Goal: Check status: Check status

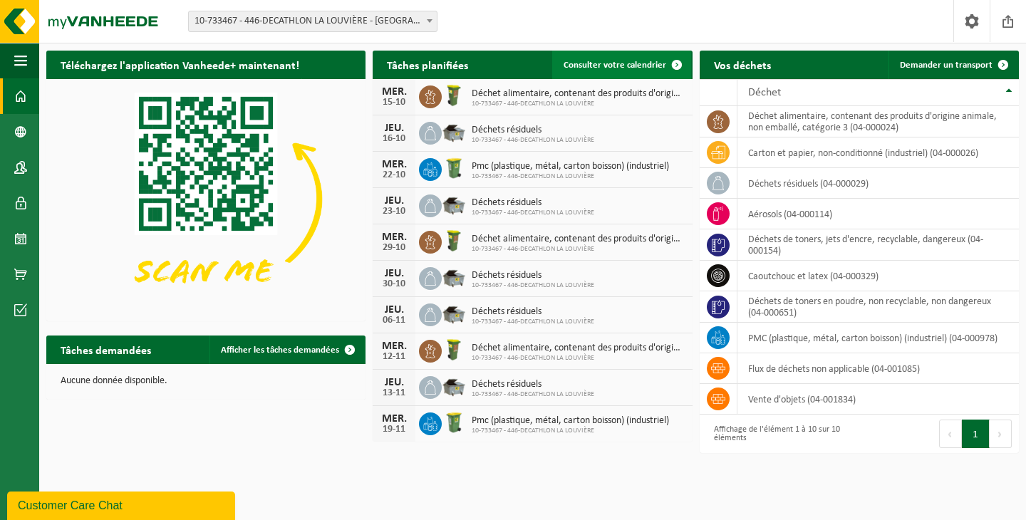
click at [655, 59] on link "Consulter votre calendrier" at bounding box center [621, 65] width 139 height 29
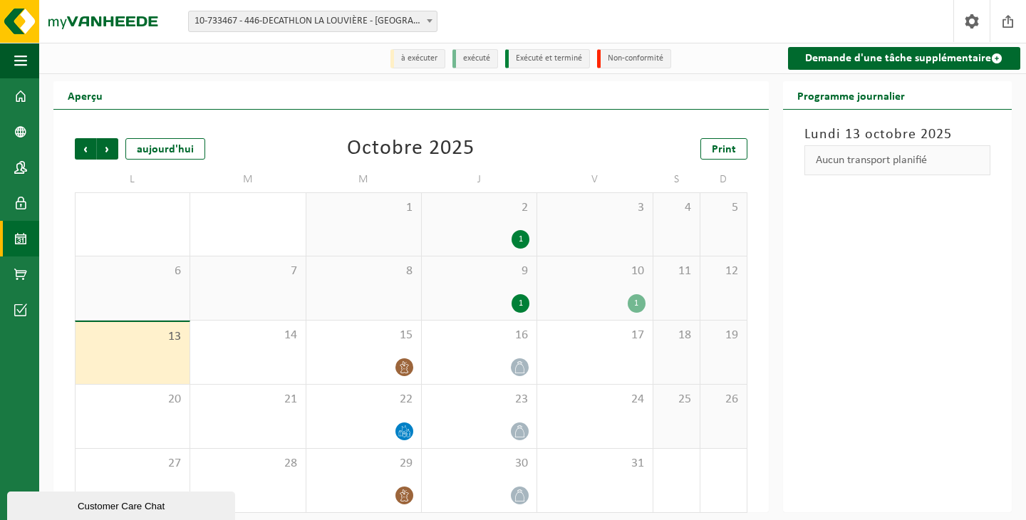
scroll to position [7, 0]
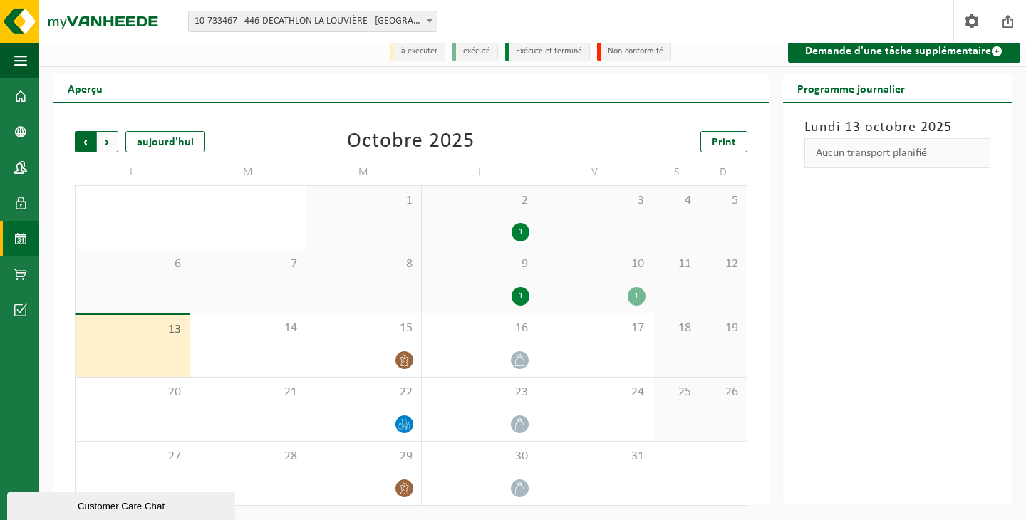
click at [109, 145] on span "Suivant" at bounding box center [107, 141] width 21 height 21
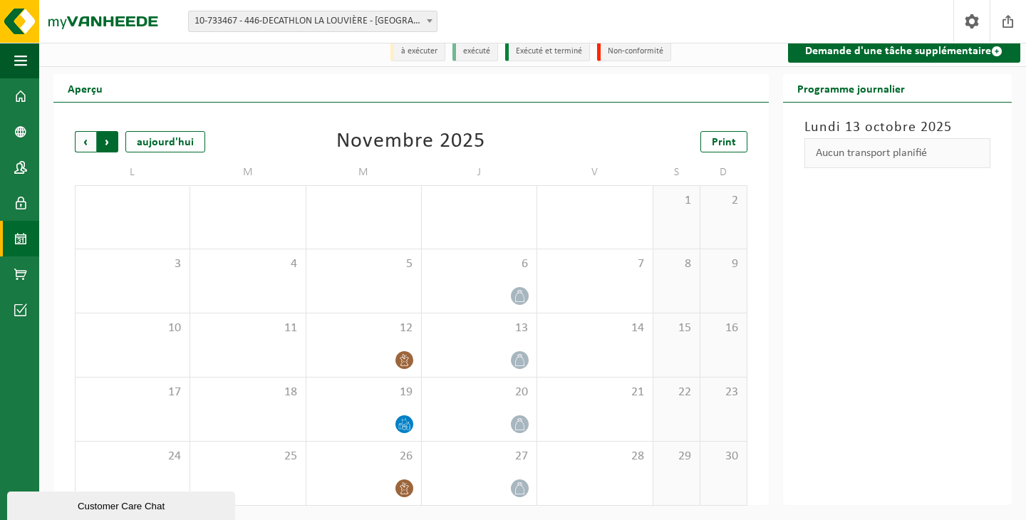
click at [90, 143] on span "Précédent" at bounding box center [85, 141] width 21 height 21
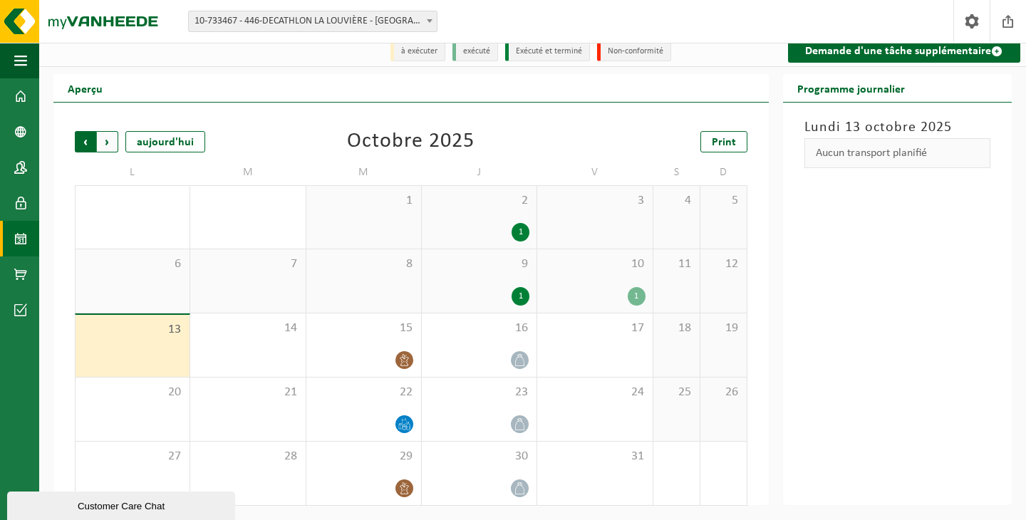
click at [111, 143] on span "Suivant" at bounding box center [107, 141] width 21 height 21
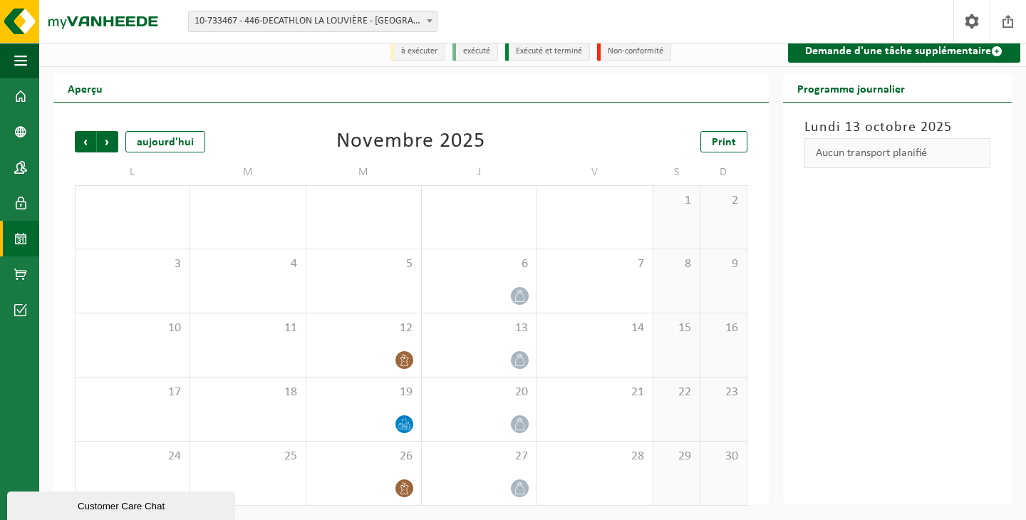
click at [111, 143] on span "Suivant" at bounding box center [107, 141] width 21 height 21
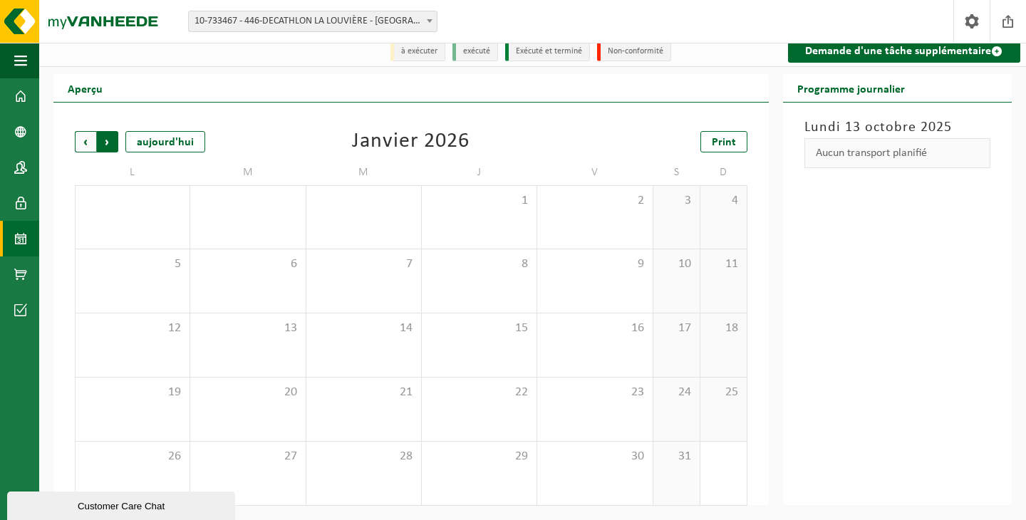
click at [79, 141] on span "Précédent" at bounding box center [85, 141] width 21 height 21
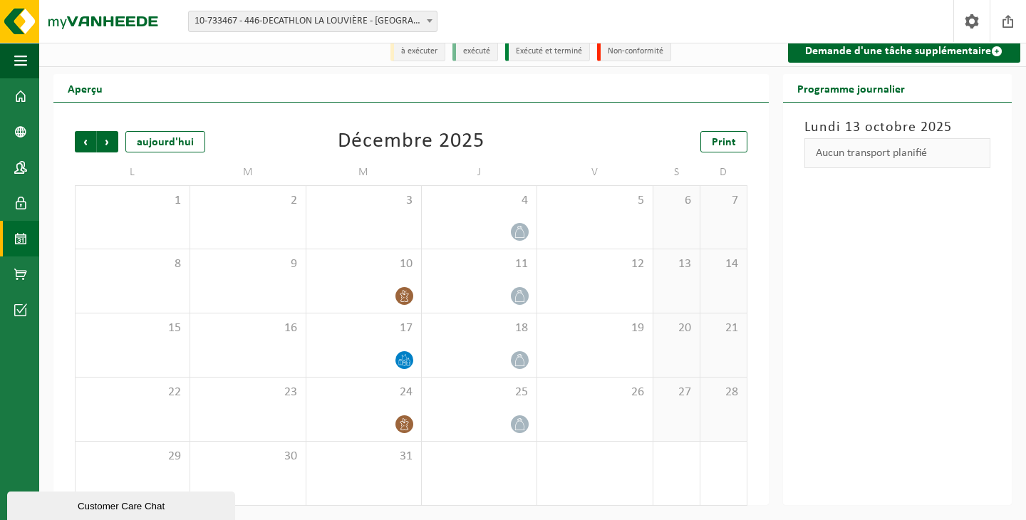
click at [79, 141] on span "Précédent" at bounding box center [85, 141] width 21 height 21
